Goal: Find specific page/section: Find specific page/section

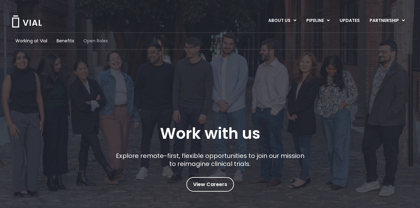
click at [95, 40] on span "Open Roles" at bounding box center [95, 41] width 24 height 6
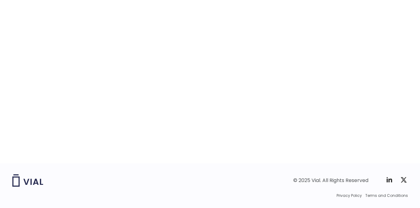
scroll to position [1002, 0]
